Goal: Task Accomplishment & Management: Use online tool/utility

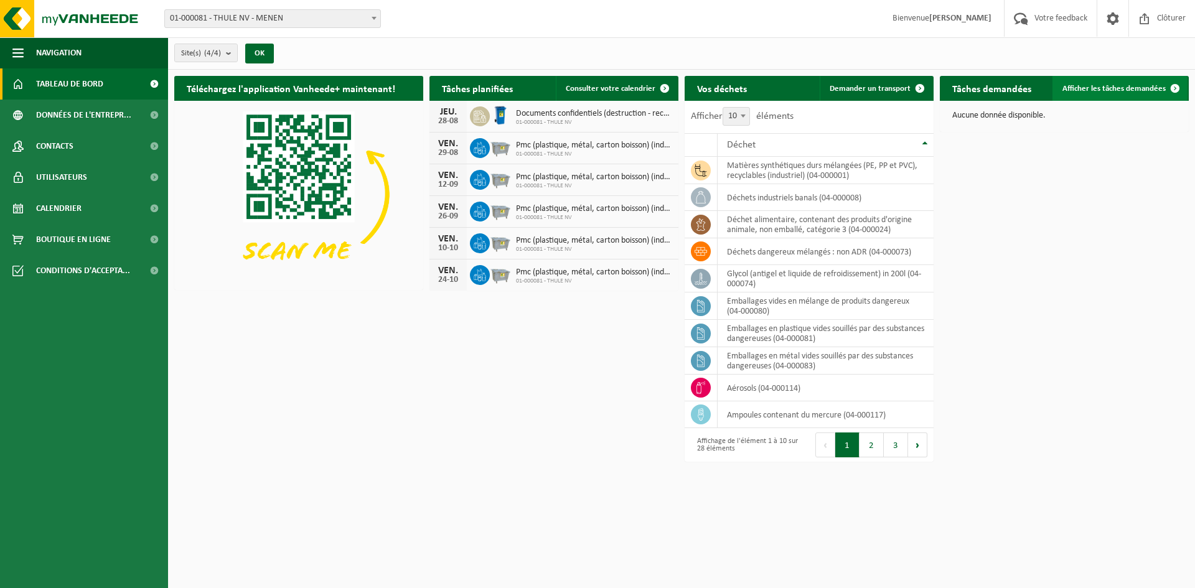
click at [1088, 90] on span "Afficher les tâches demandées" at bounding box center [1113, 89] width 103 height 8
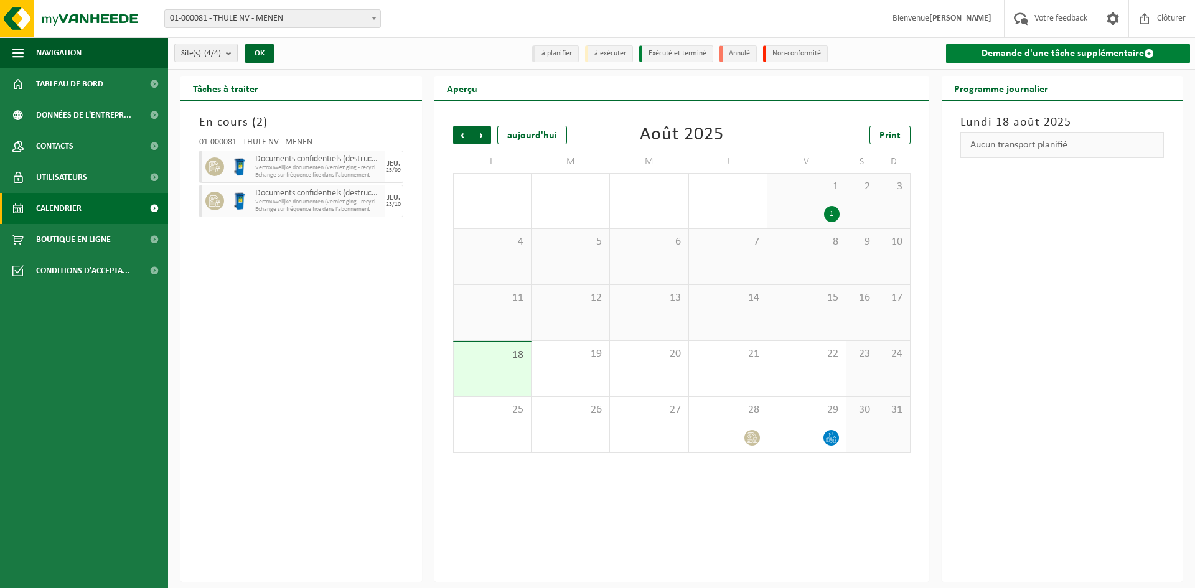
click at [1020, 53] on link "Demande d'une tâche supplémentaire" at bounding box center [1068, 54] width 245 height 20
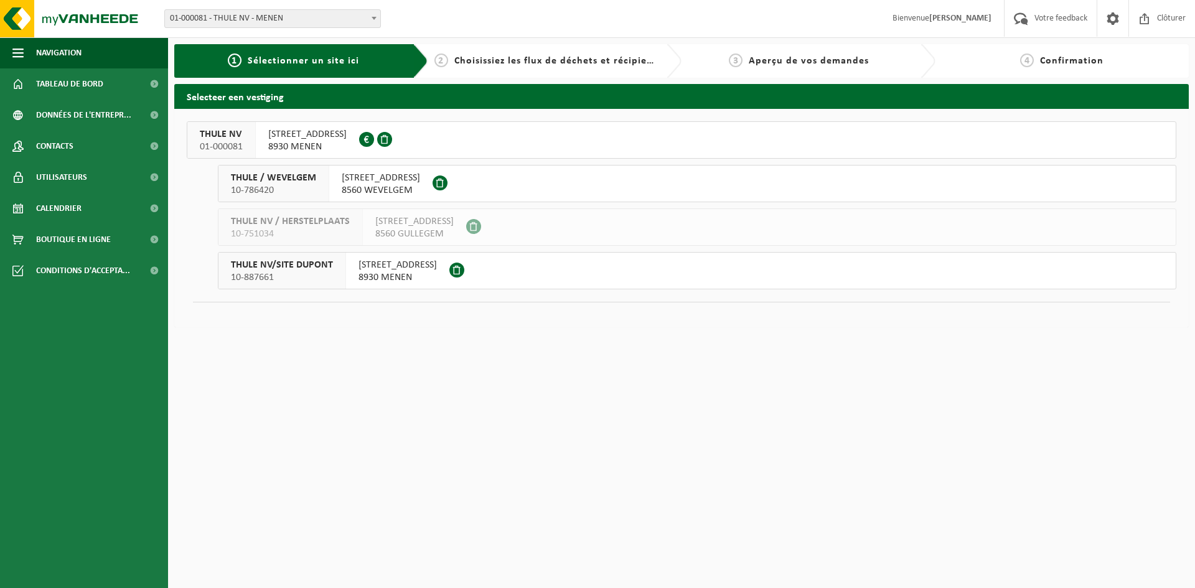
click at [270, 148] on span "8930 MENEN" at bounding box center [307, 147] width 78 height 12
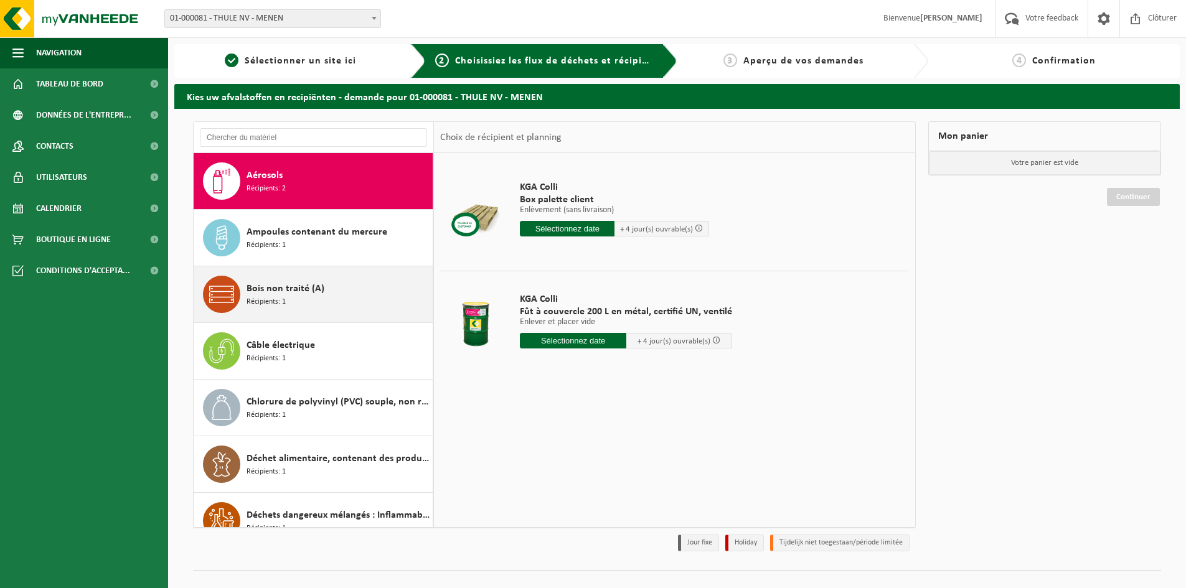
click at [302, 287] on span "Bois non traité (A)" at bounding box center [285, 288] width 78 height 15
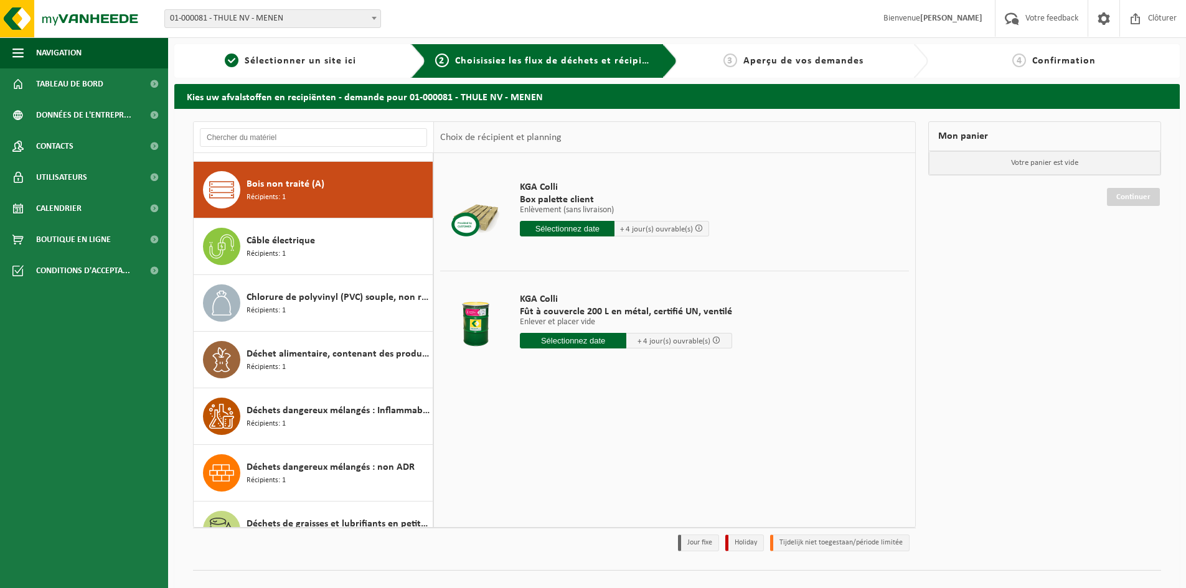
scroll to position [113, 0]
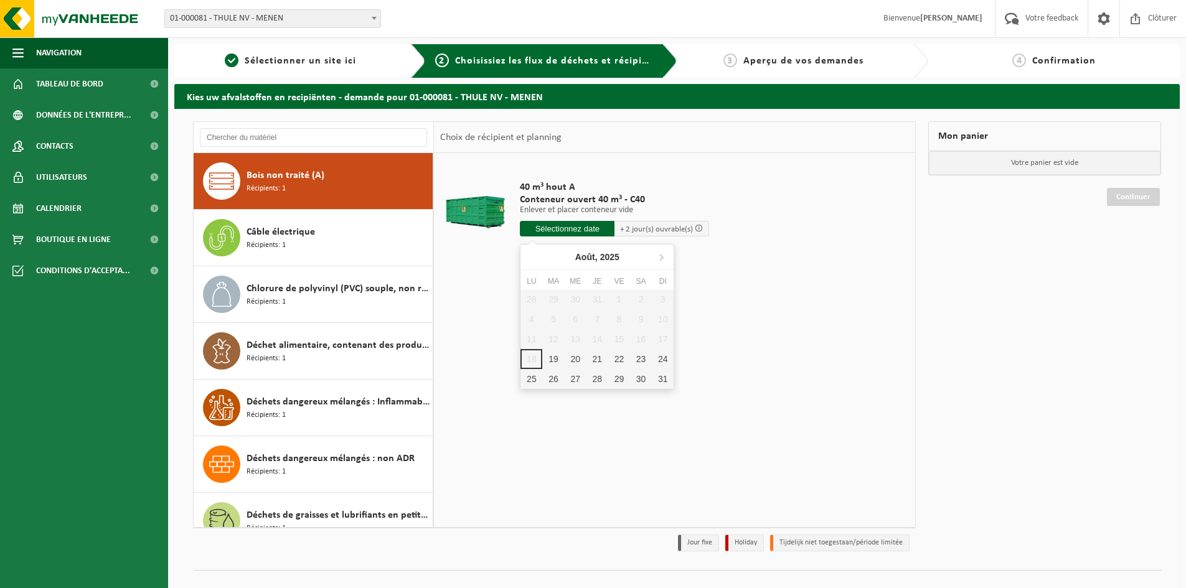
click at [560, 225] on input "text" at bounding box center [567, 229] width 95 height 16
click at [548, 358] on div "19" at bounding box center [553, 359] width 22 height 20
type input "à partir de 2025-08-19"
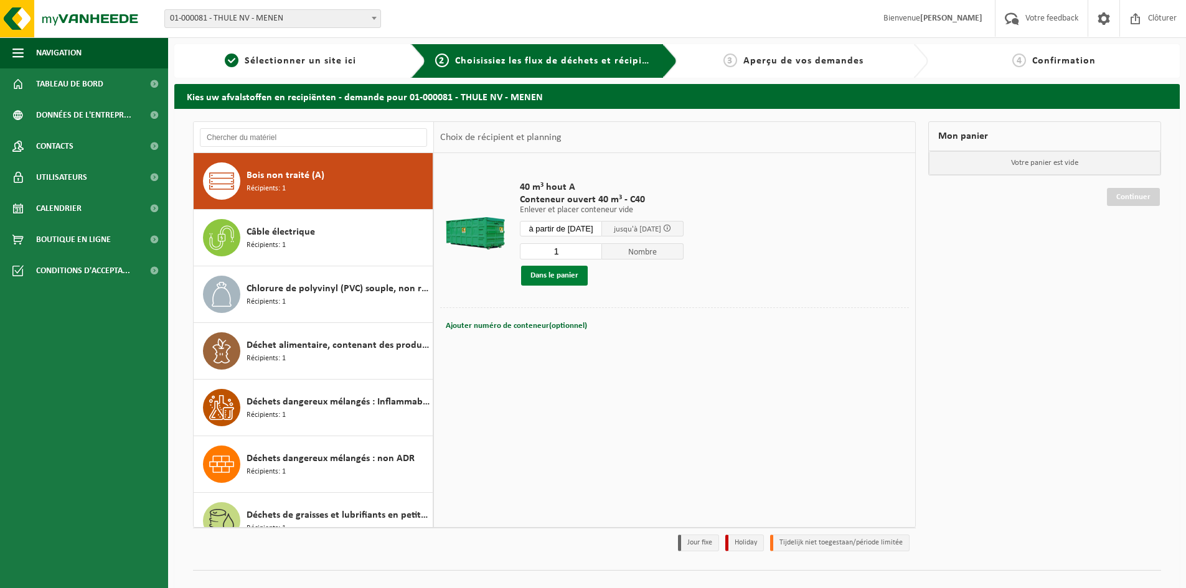
click at [558, 276] on button "Dans le panier" at bounding box center [554, 276] width 67 height 20
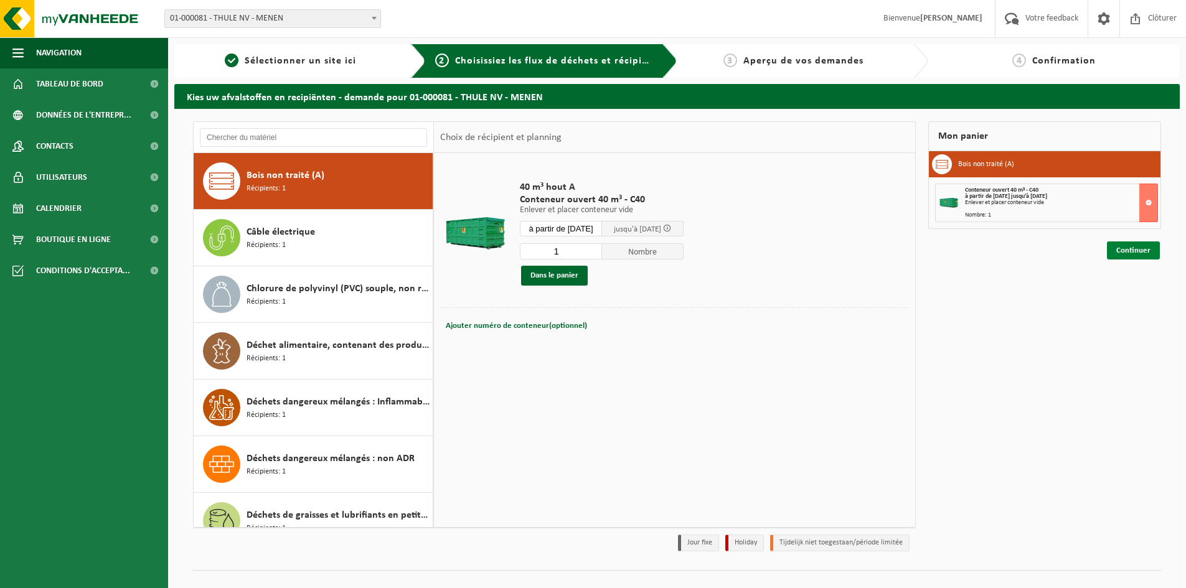
click at [1129, 251] on link "Continuer" at bounding box center [1133, 251] width 53 height 18
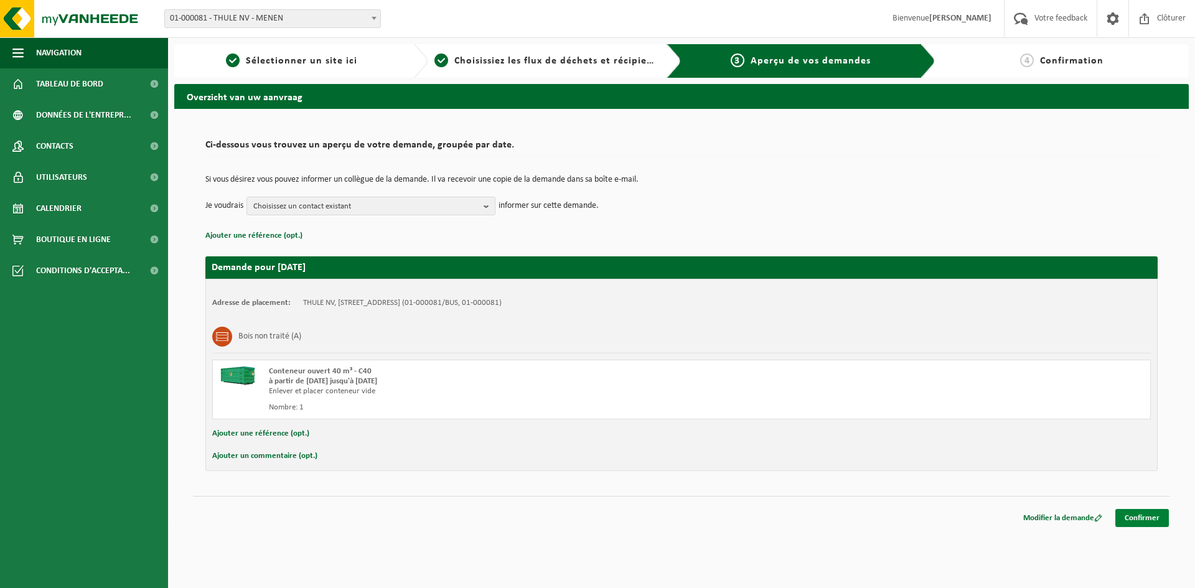
click at [1142, 515] on link "Confirmer" at bounding box center [1142, 518] width 54 height 18
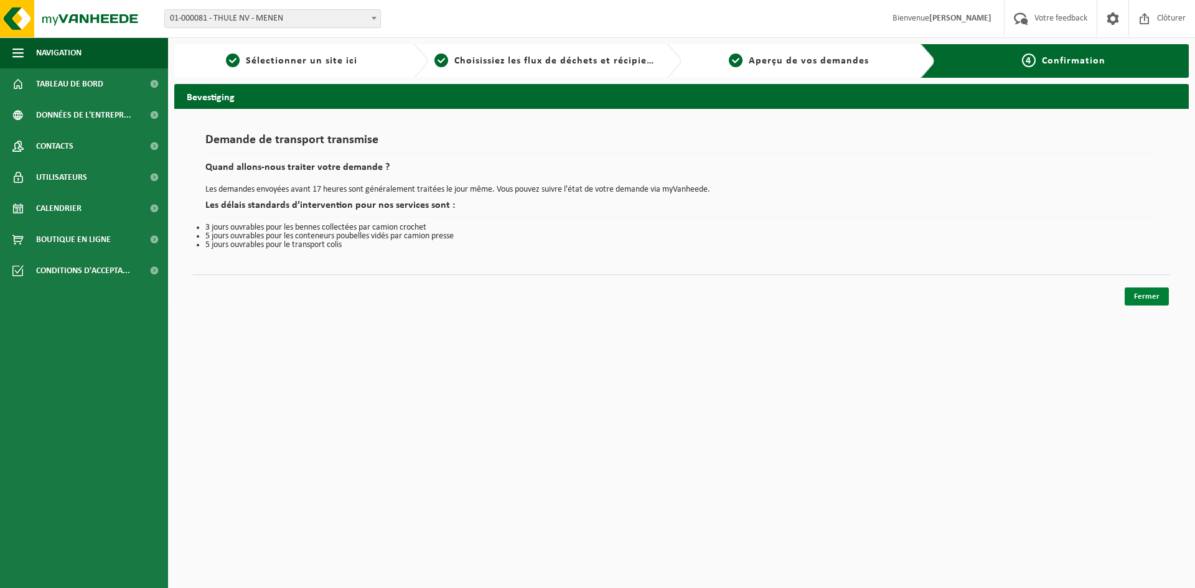
click at [1152, 291] on link "Fermer" at bounding box center [1147, 297] width 44 height 18
